Goal: Information Seeking & Learning: Learn about a topic

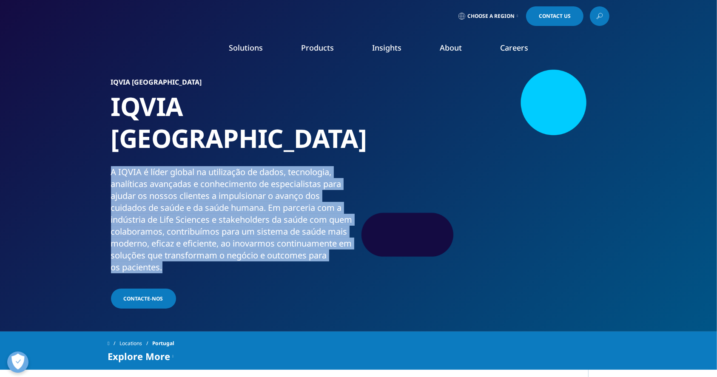
click at [121, 196] on div "A IQVIA é líder global na utilização de dados, tecnologia, analíticas avançadas…" at bounding box center [233, 219] width 245 height 107
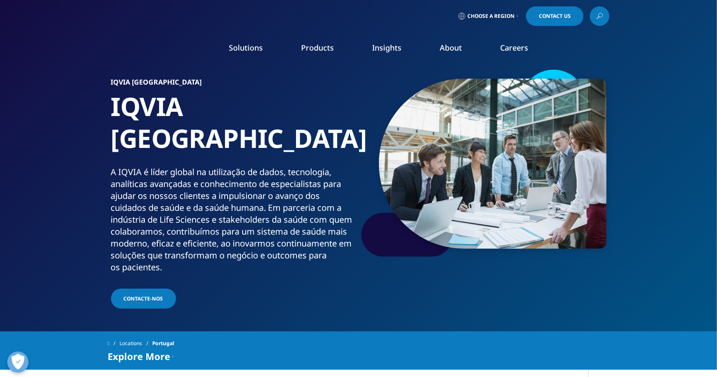
click at [121, 196] on div "A IQVIA é líder global na utilização de dados, tecnologia, analíticas avançadas…" at bounding box center [233, 219] width 245 height 107
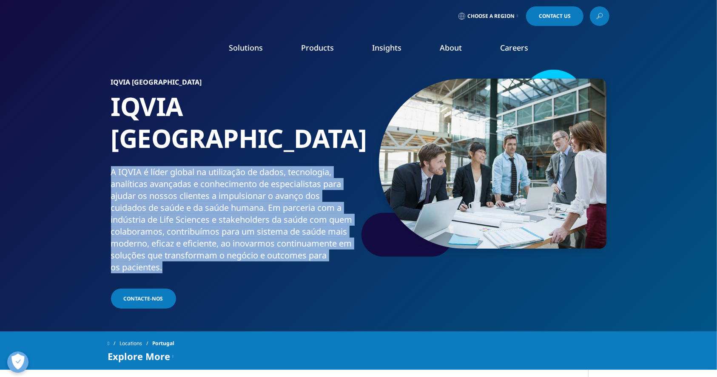
click at [88, 196] on section "IQVIA Portugal IQVIA Portugal A IQVIA é líder global na utilização de dados, te…" at bounding box center [358, 166] width 717 height 332
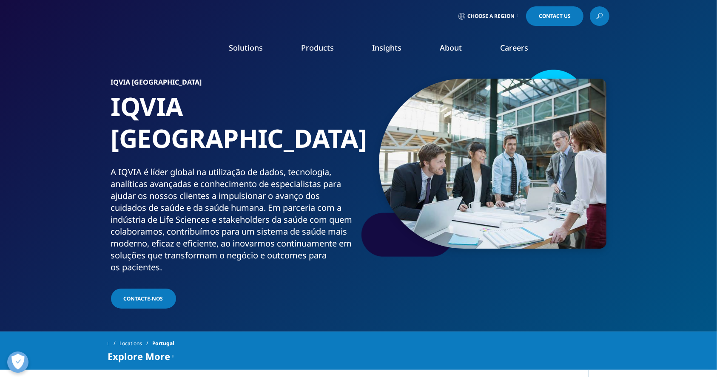
click at [88, 196] on section "IQVIA Portugal IQVIA Portugal A IQVIA é líder global na utilização de dados, te…" at bounding box center [358, 166] width 717 height 332
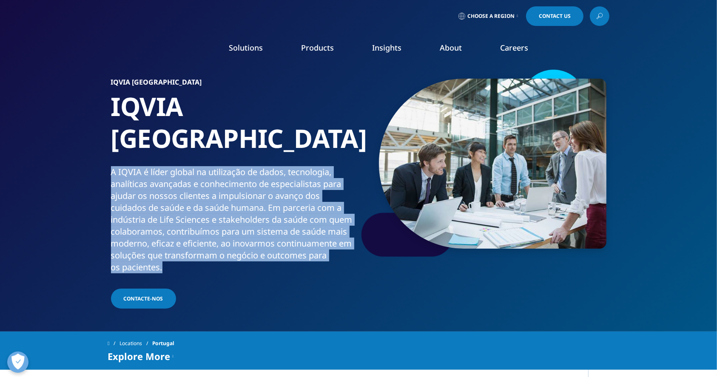
click at [88, 196] on section "IQVIA Portugal IQVIA Portugal A IQVIA é líder global na utilização de dados, te…" at bounding box center [358, 166] width 717 height 332
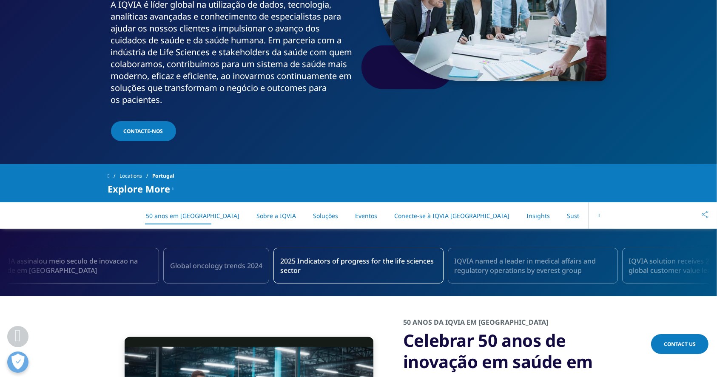
click at [79, 202] on div "On This Page 50 anos em Portugal Sobre a IQVIA Soluções Eventos Conecte-se à IQ…" at bounding box center [358, 215] width 717 height 26
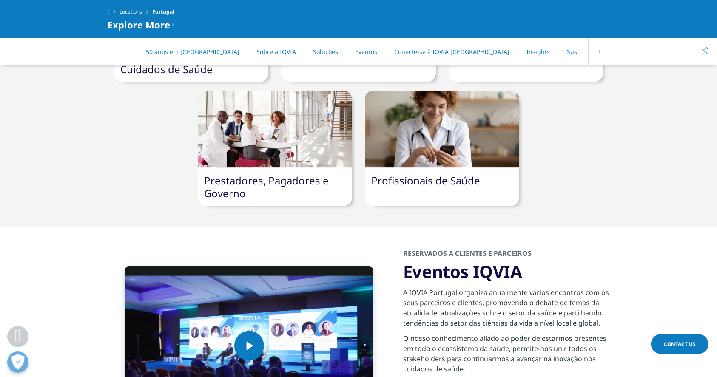
scroll to position [1096, 0]
click at [259, 173] on link "Prestadores, Pagadores e Governo" at bounding box center [266, 186] width 125 height 27
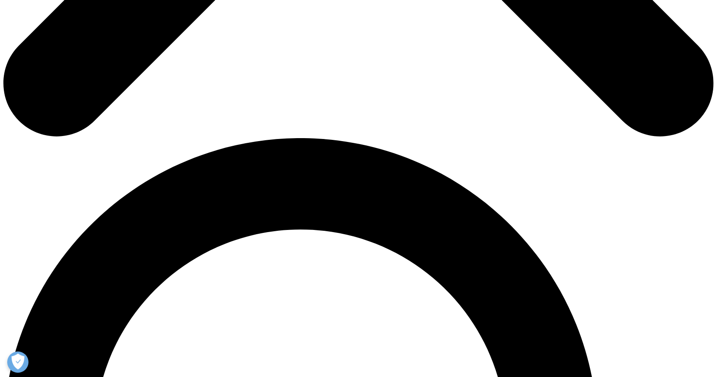
scroll to position [741, 0]
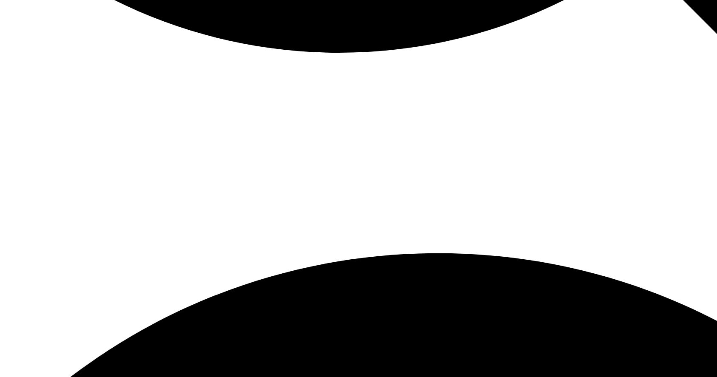
scroll to position [1209, 0]
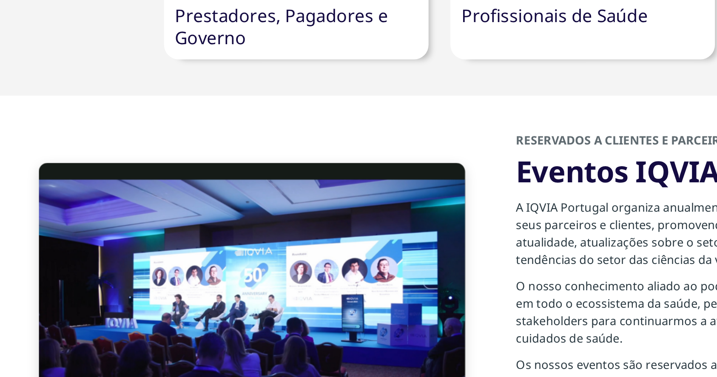
click at [379, 219] on div "Video Player is loading. Play Video Pause Skip Backward Skip Forward Mute Curre…" at bounding box center [249, 253] width 283 height 159
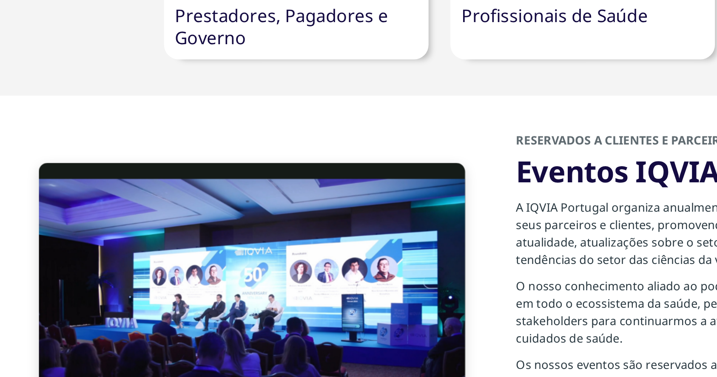
click at [379, 219] on div "Video Player is loading. Play Video Pause Skip Backward Skip Forward Mute Curre…" at bounding box center [249, 253] width 283 height 159
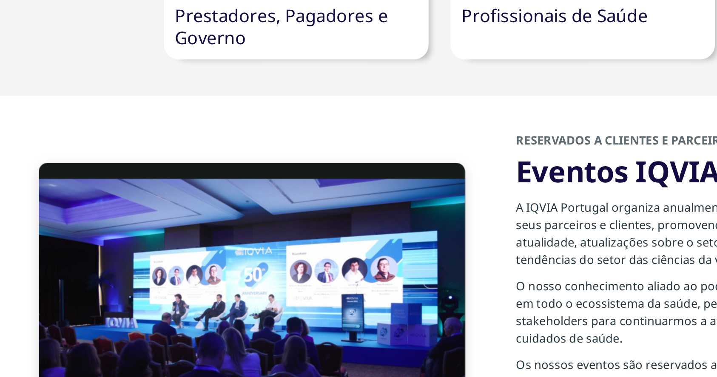
click at [379, 219] on div "Video Player is loading. Play Video Pause Skip Backward Skip Forward Mute Curre…" at bounding box center [249, 253] width 283 height 159
click at [384, 223] on div "Video Player is loading. Play Video Pause Skip Backward Skip Forward Mute Curre…" at bounding box center [249, 253] width 283 height 159
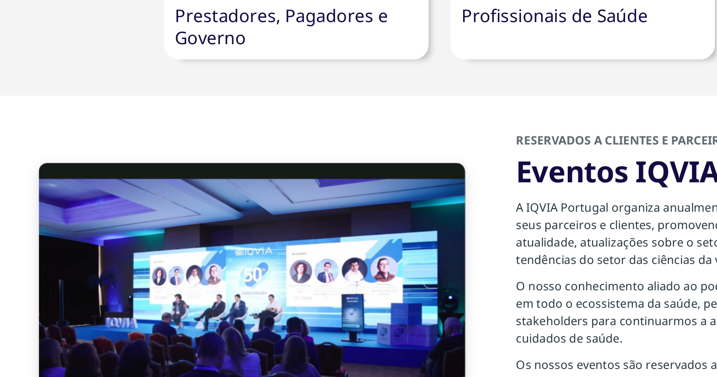
click at [384, 223] on div "Video Player is loading. Play Video Pause Skip Backward Skip Forward Mute Curre…" at bounding box center [249, 253] width 283 height 159
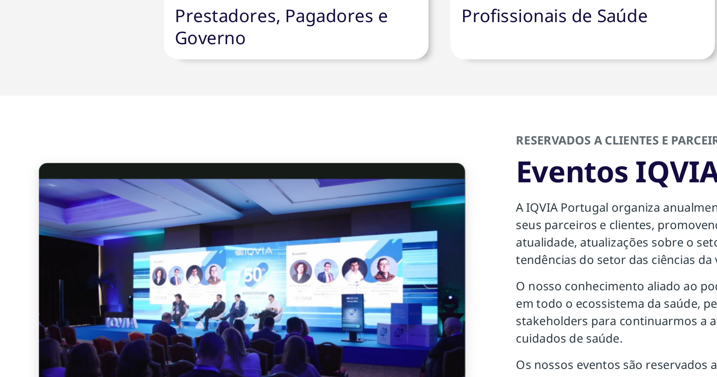
click at [380, 183] on div "Video Player is loading. Play Video Pause Skip Backward Skip Forward Mute Curre…" at bounding box center [249, 253] width 283 height 159
click at [259, 174] on video "Video Player" at bounding box center [249, 253] width 249 height 159
click at [254, 201] on video "Video Player" at bounding box center [249, 253] width 249 height 159
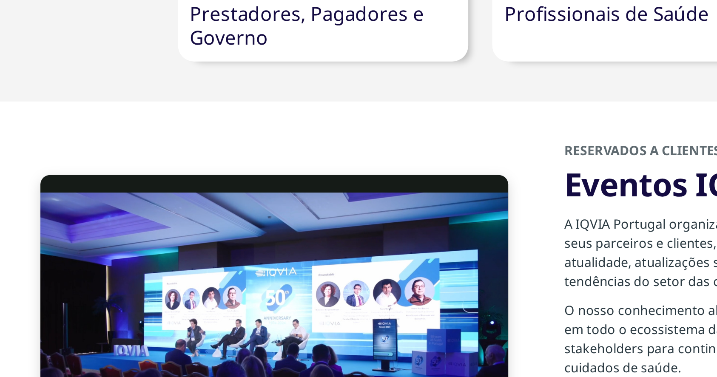
scroll to position [1164, 0]
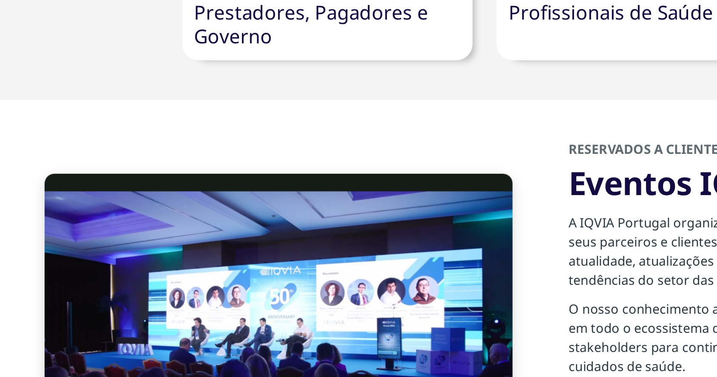
click at [386, 234] on div "Video Player is loading. Play Video Pause Skip Backward Skip Forward Mute Curre…" at bounding box center [249, 298] width 283 height 159
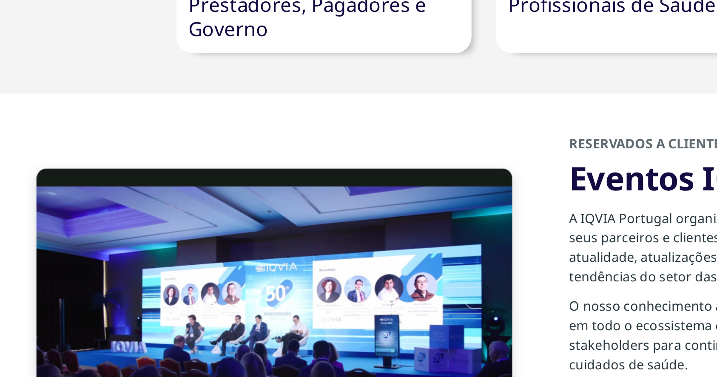
click at [386, 237] on div "Video Player is loading. Play Video Pause Skip Backward Skip Forward Mute Curre…" at bounding box center [249, 298] width 283 height 159
click at [288, 219] on video "Video Player" at bounding box center [249, 298] width 249 height 159
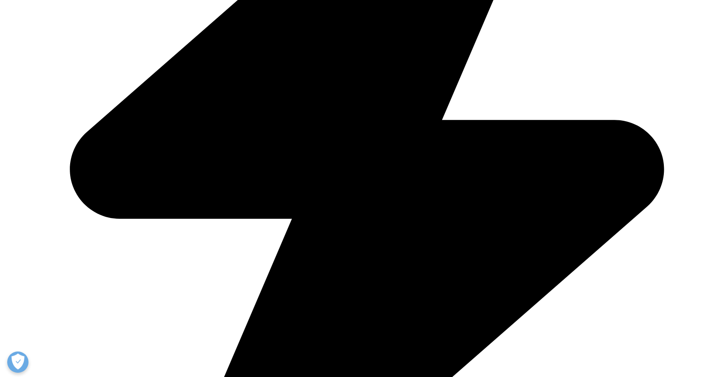
scroll to position [436, 0]
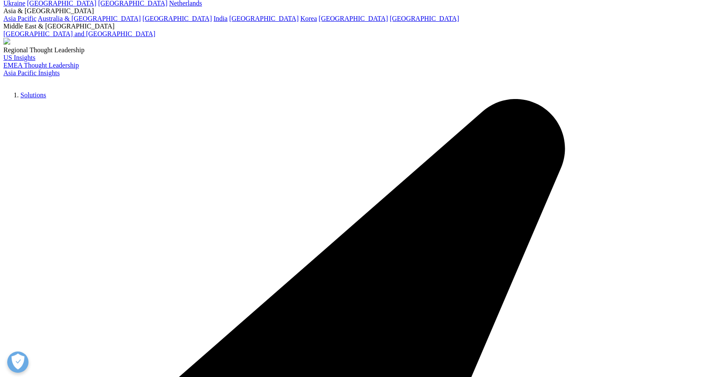
scroll to position [0, 0]
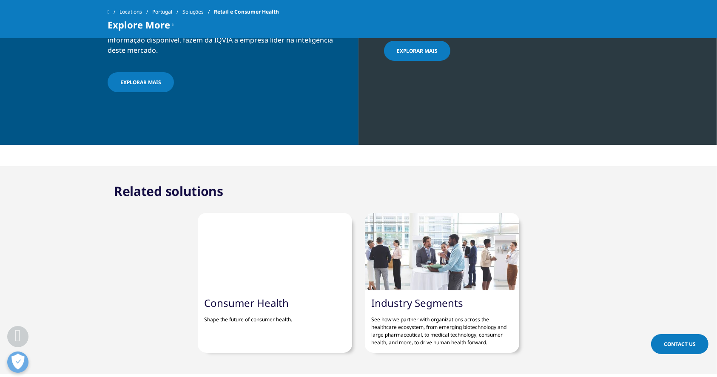
click at [422, 61] on link "EXPLORAR MAIS" at bounding box center [417, 51] width 66 height 20
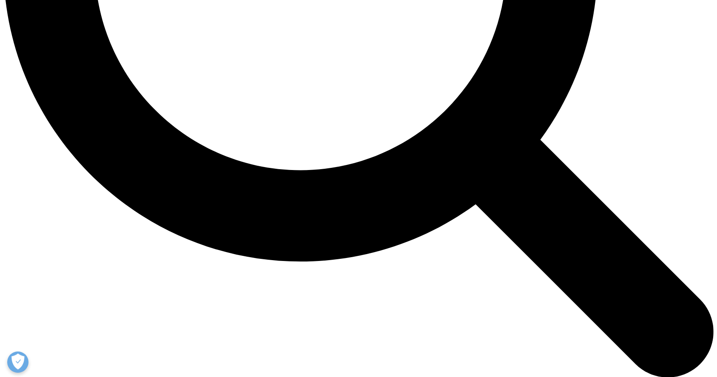
scroll to position [1118, 0]
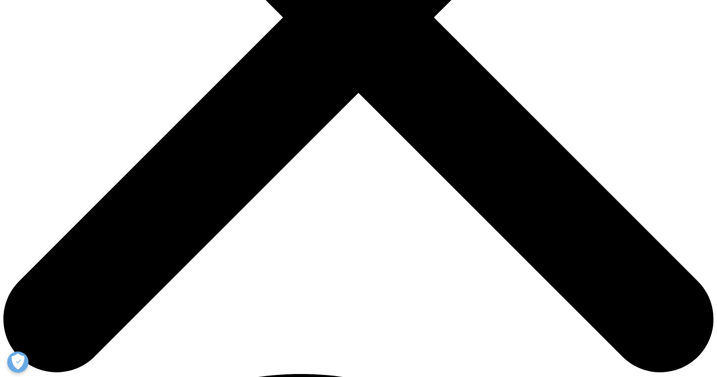
scroll to position [533, 0]
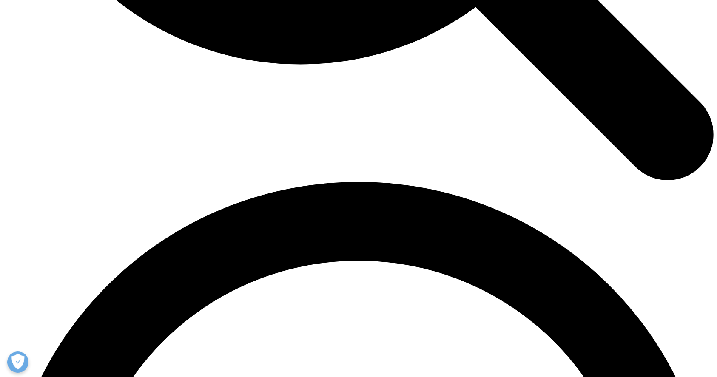
scroll to position [1254, 0]
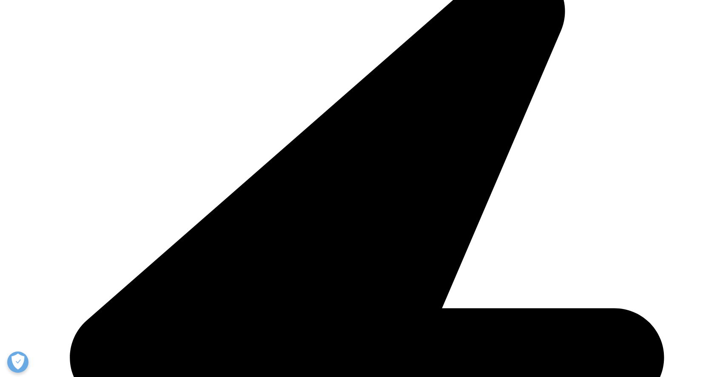
scroll to position [1072, 0]
